Goal: Ask a question: Seek information or help from site administrators or community

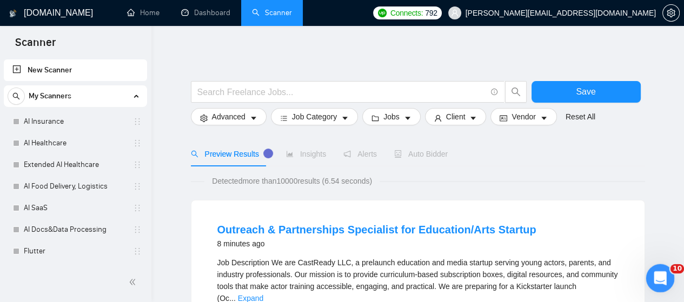
click at [657, 275] on icon "Open Intercom Messenger" at bounding box center [659, 277] width 18 height 18
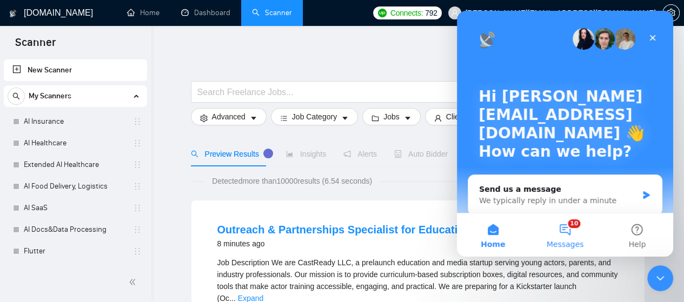
click at [567, 230] on button "10 Messages" at bounding box center [565, 235] width 72 height 43
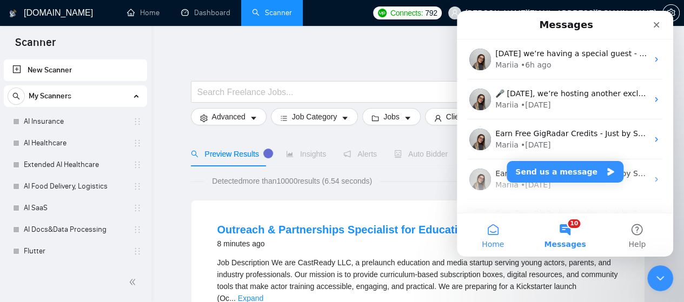
click at [493, 241] on span "Home" at bounding box center [493, 245] width 22 height 8
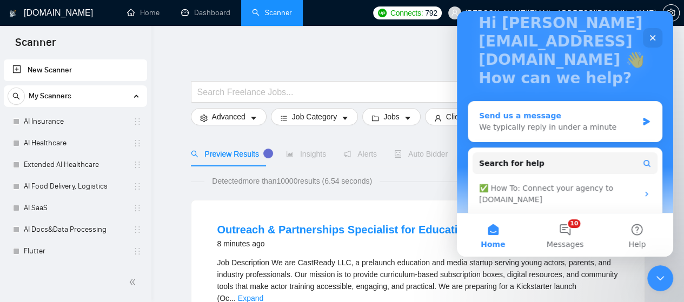
scroll to position [71, 0]
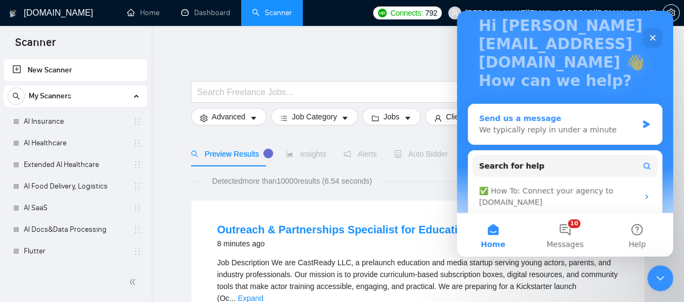
click at [589, 112] on div "Send us a message We typically reply in under a minute" at bounding box center [565, 124] width 194 height 40
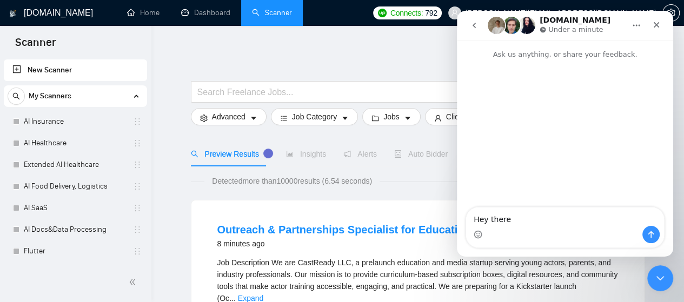
type textarea "Hey"
type textarea "Добрий"
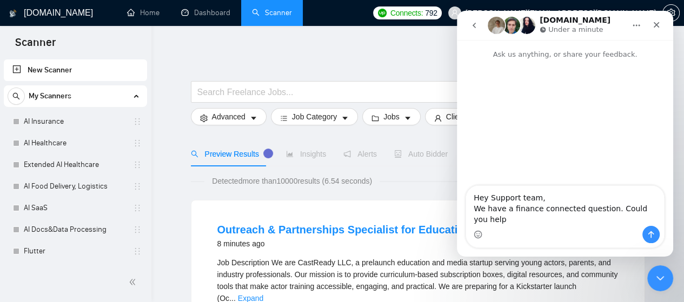
type textarea "Hey Support team, We have a finance connected question. Could you help?"
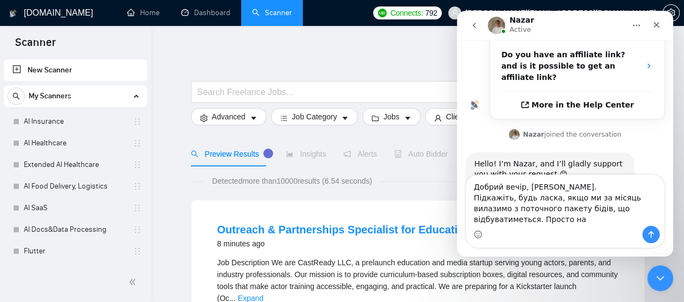
scroll to position [348, 0]
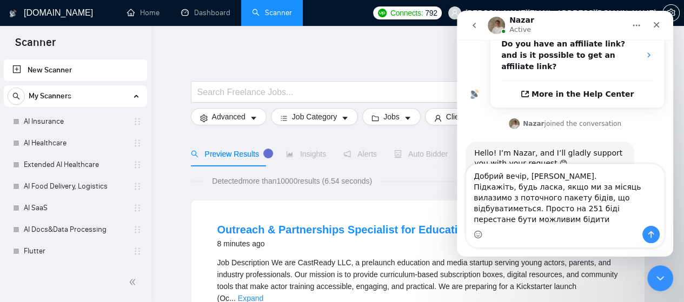
type textarea "Добрий вечір, [PERSON_NAME]. Підкажіть, будь ласка, якщо ми за місяць вилазимо …"
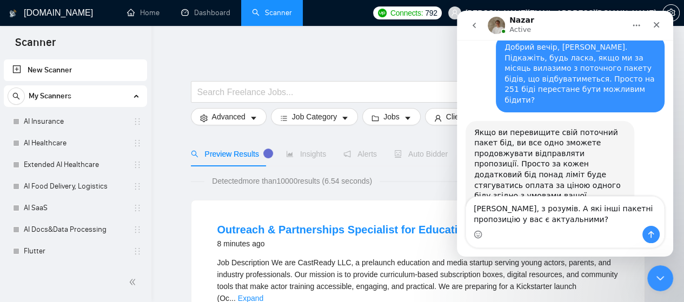
scroll to position [528, 0]
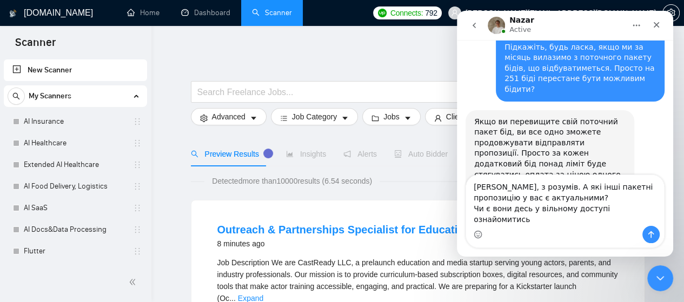
type textarea "[PERSON_NAME], з розумів. А які інші пакетні пропозицію у вас є актуальними? Чи…"
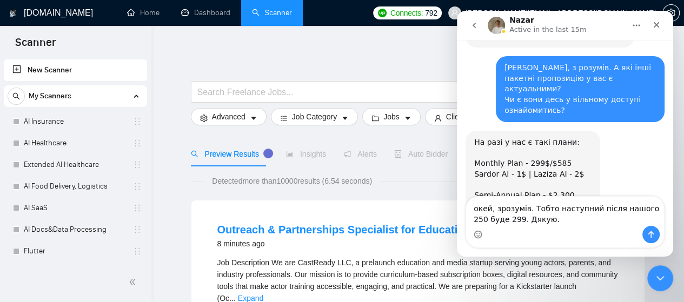
scroll to position [731, 0]
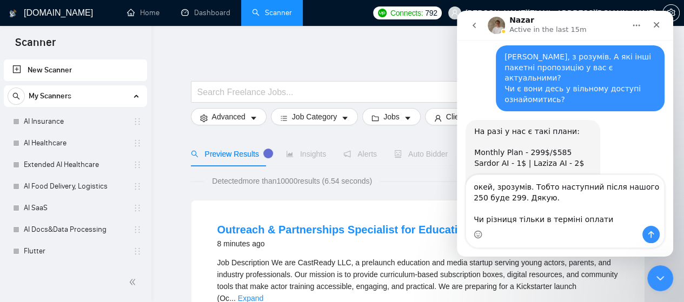
type textarea "окей, зрозумів. Тобто наступний після нашого 250 буде 299. Дякую. Чи різниця ті…"
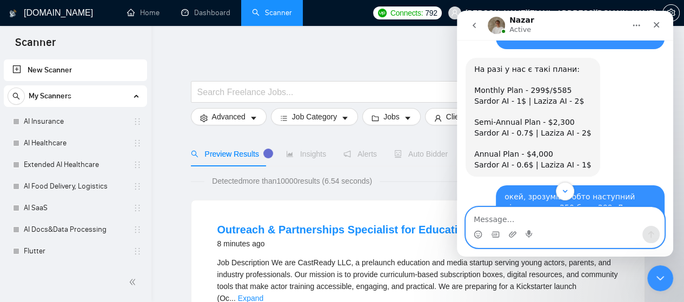
scroll to position [853, 0]
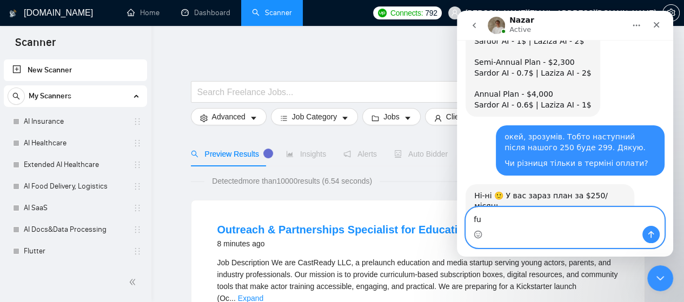
type textarea "fuf"
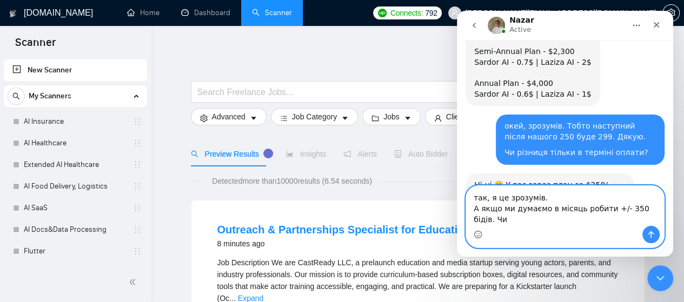
scroll to position [875, 0]
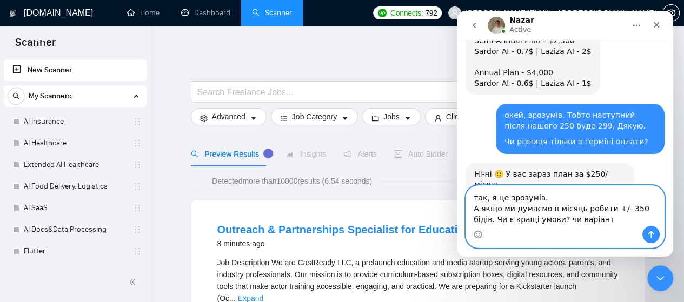
click at [652, 210] on textarea "так, я це зрозумів. А якщо ми думаємо в місяць робити +/- 350 бідів. Чи є кращі…" at bounding box center [565, 206] width 198 height 40
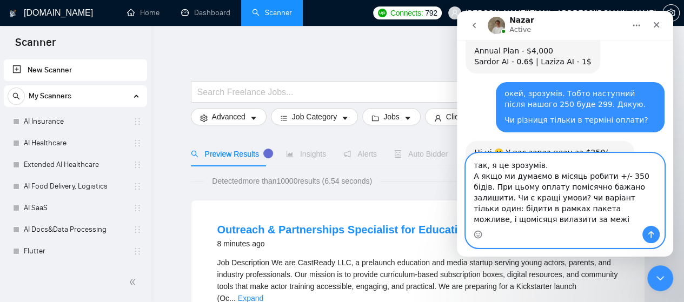
scroll to position [908, 0]
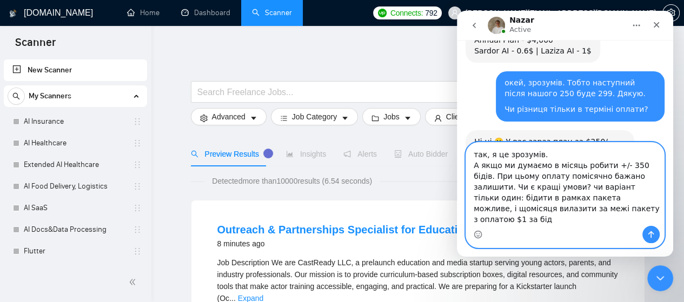
type textarea "так, я це зрозумів. А якщо ми думаємо в місяць робити +/- 350 бідів. При цьому …"
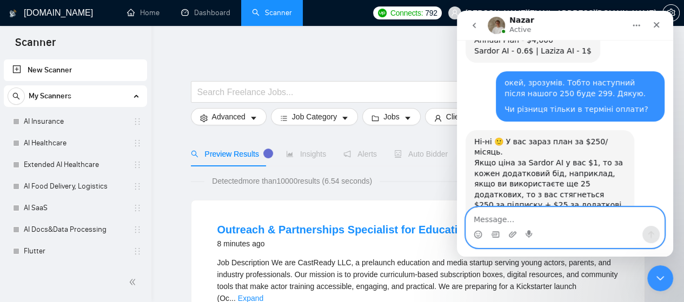
scroll to position [949, 0]
